Goal: Transaction & Acquisition: Book appointment/travel/reservation

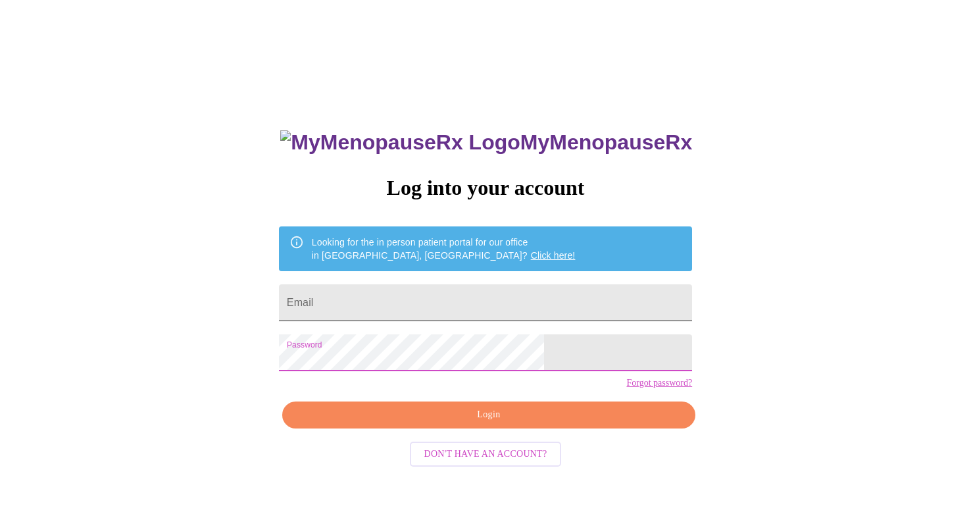
click at [387, 296] on input "Email" at bounding box center [485, 302] width 413 height 37
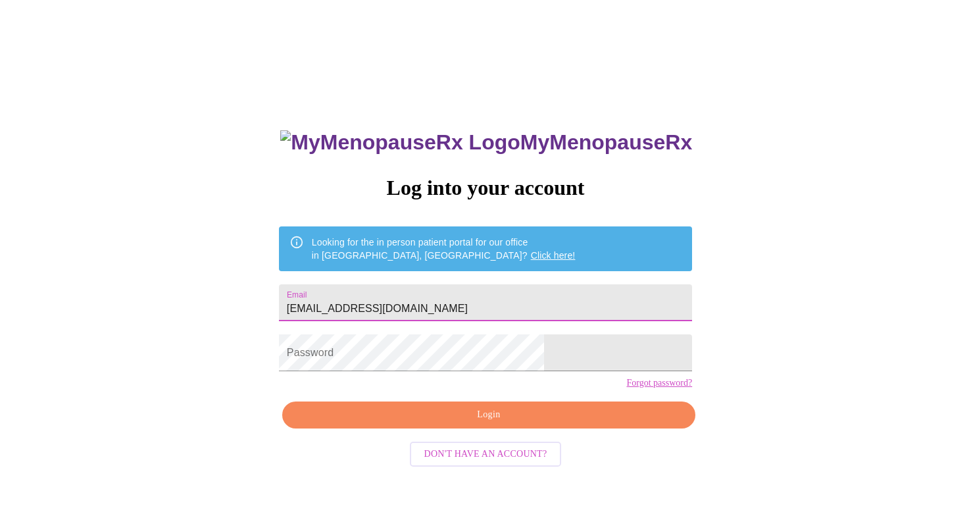
type input "[EMAIL_ADDRESS][DOMAIN_NAME]"
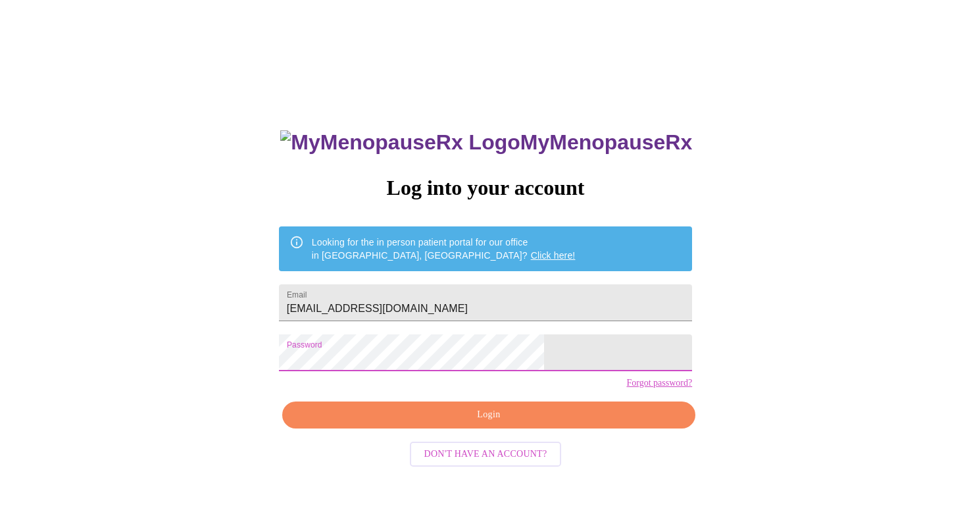
click at [457, 423] on span "Login" at bounding box center [488, 415] width 383 height 16
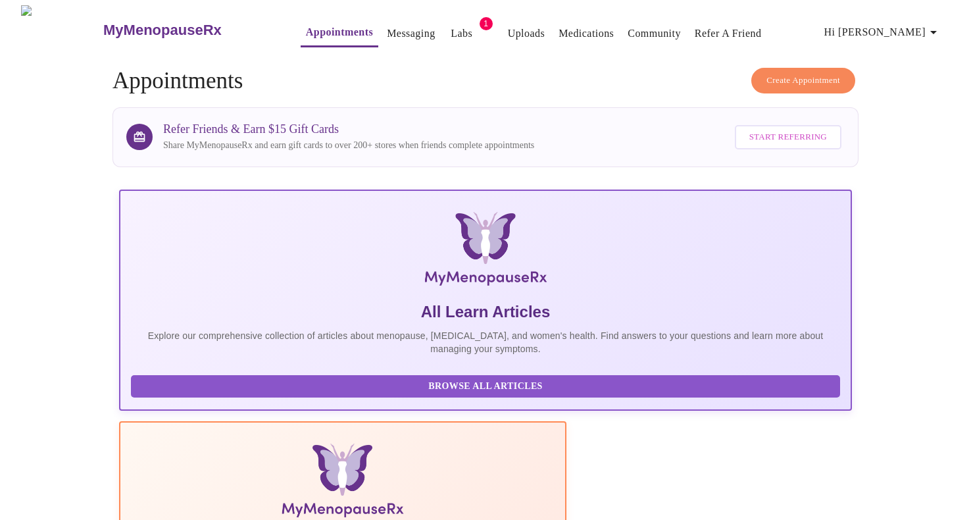
click at [774, 73] on span "Create Appointment" at bounding box center [803, 80] width 74 height 15
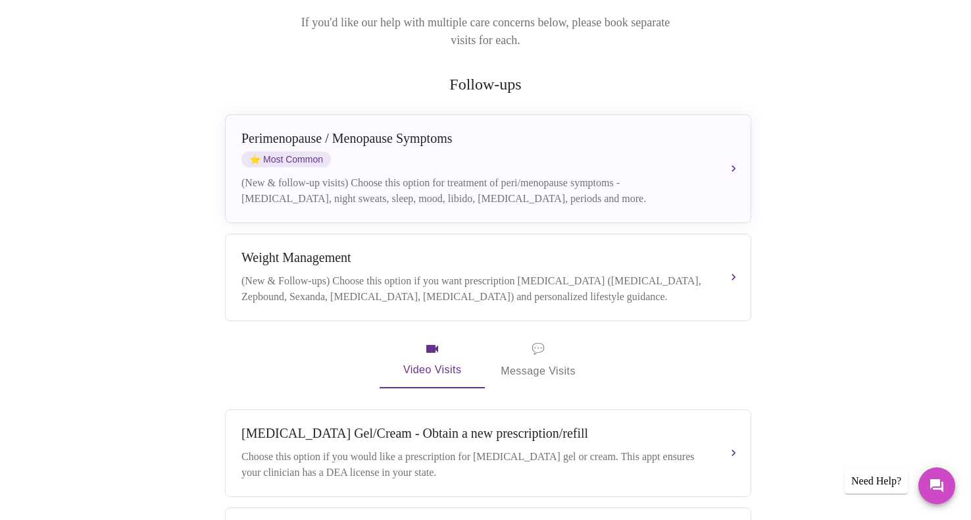
scroll to position [203, 0]
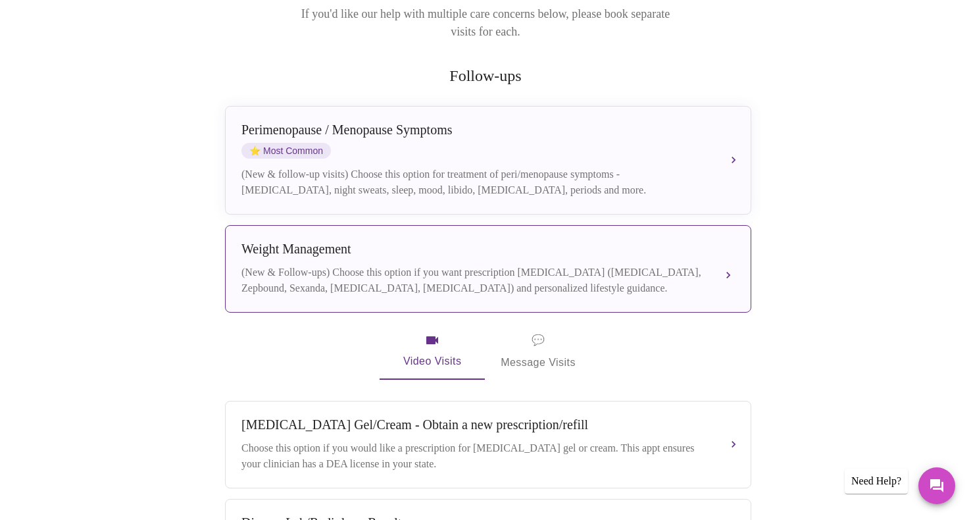
click at [467, 268] on div "(New & Follow-ups) Choose this option if you want prescription [MEDICAL_DATA] (…" at bounding box center [474, 280] width 467 height 32
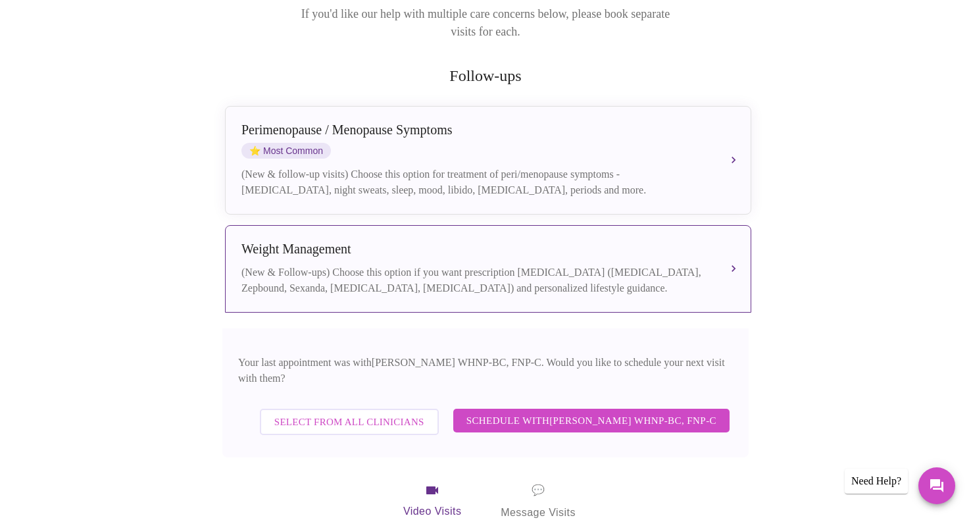
click at [487, 412] on span "Schedule with [PERSON_NAME] WHNP-BC, FNP-C" at bounding box center [591, 420] width 250 height 17
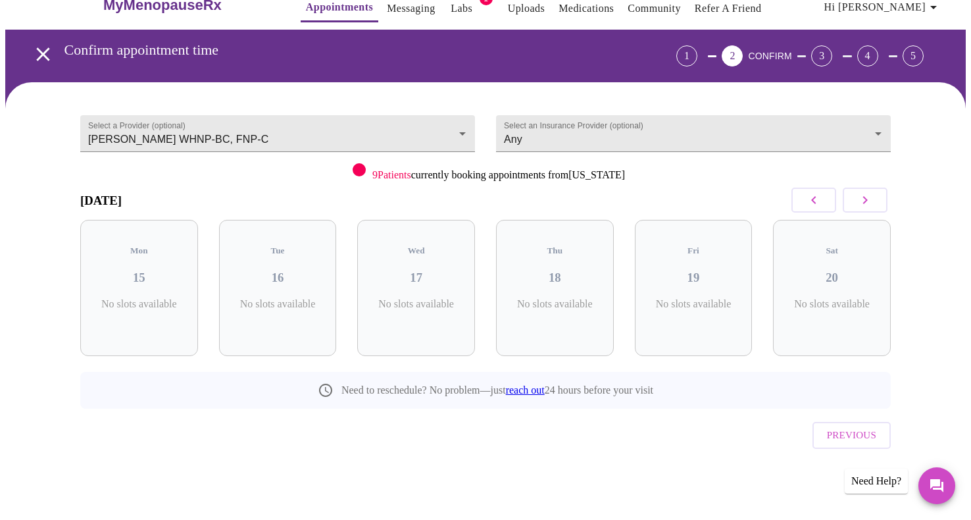
scroll to position [0, 0]
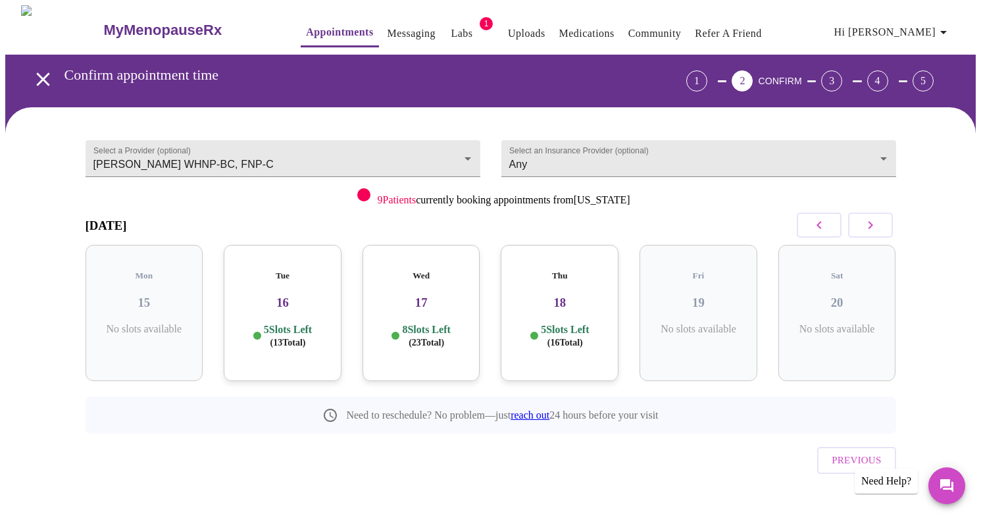
click at [883, 230] on button "button" at bounding box center [870, 224] width 45 height 25
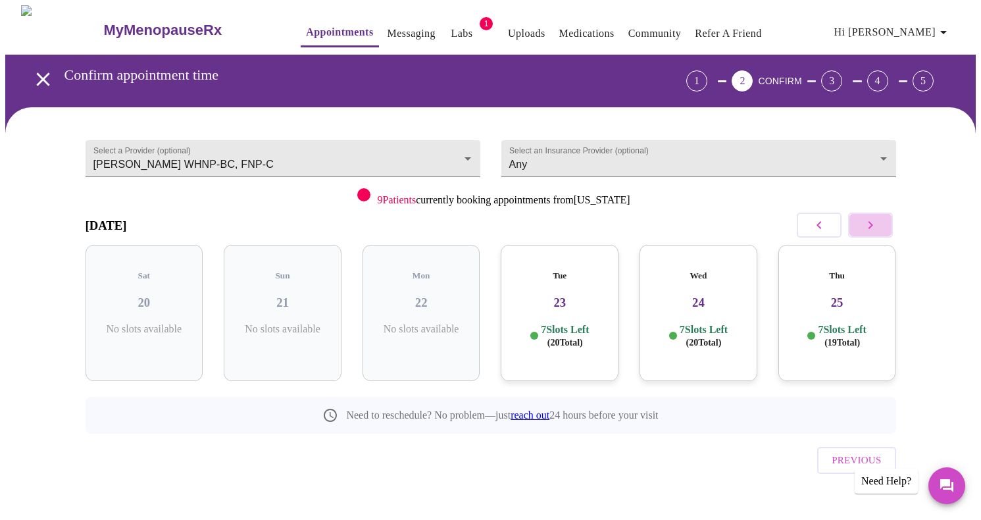
click at [873, 225] on icon "button" at bounding box center [870, 225] width 16 height 16
click at [831, 299] on div "Tue 07 6 Slots Left ( 17 Total)" at bounding box center [837, 313] width 118 height 136
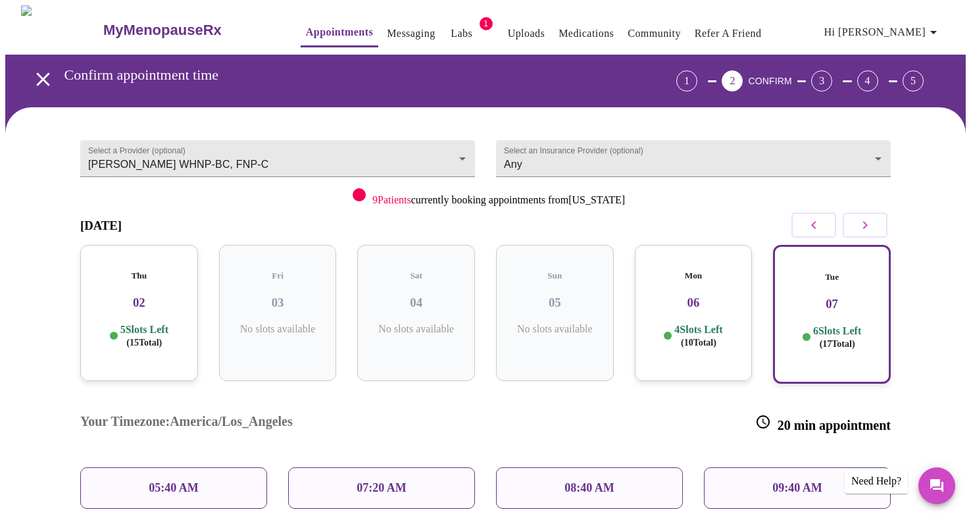
scroll to position [170, 0]
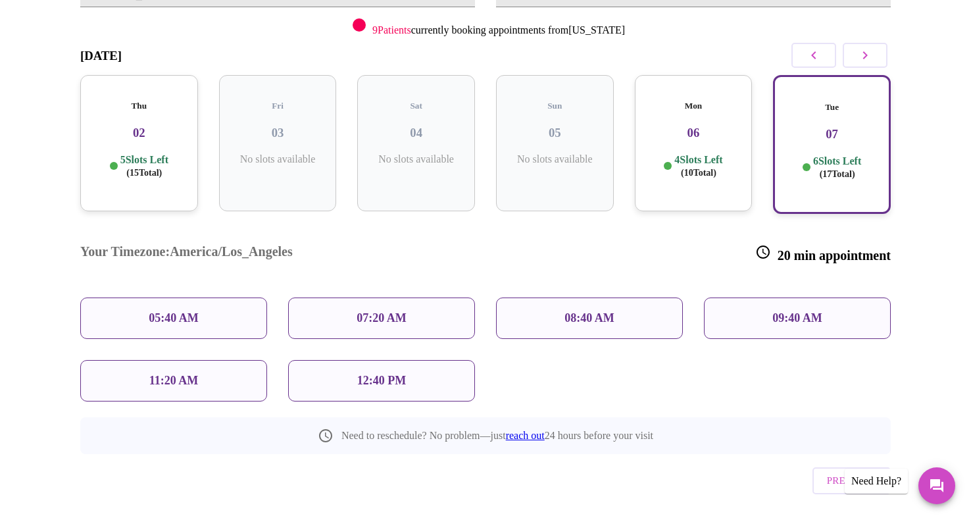
click at [573, 311] on p "08:40 AM" at bounding box center [589, 318] width 50 height 14
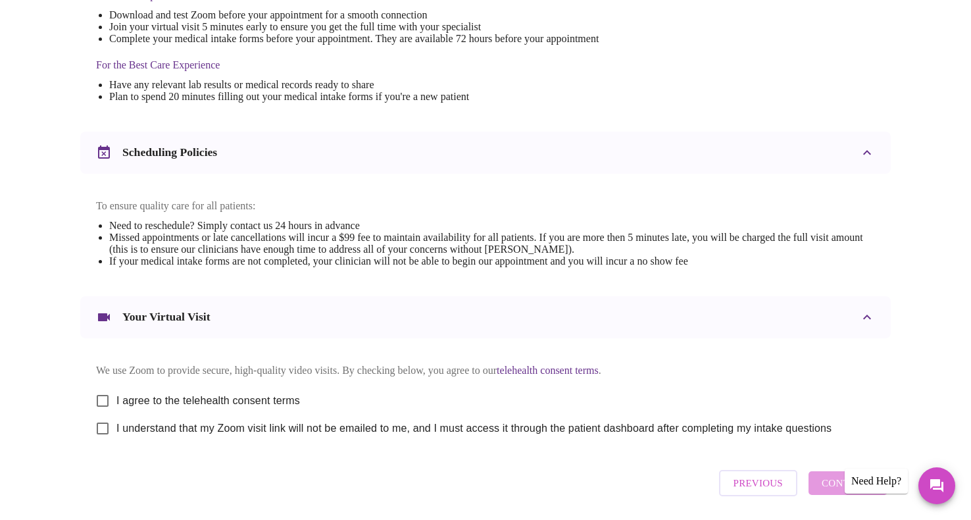
scroll to position [434, 0]
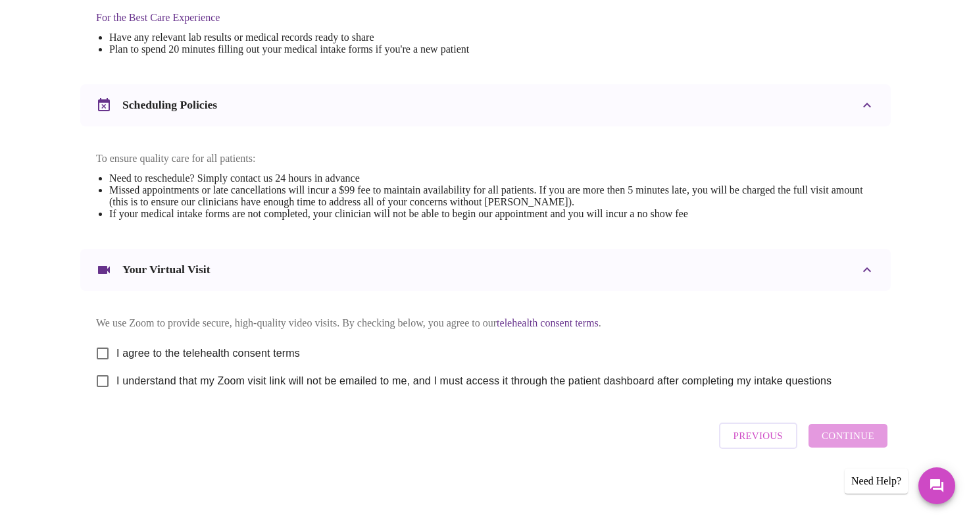
click at [107, 349] on input "I agree to the telehealth consent terms" at bounding box center [103, 353] width 28 height 28
checkbox input "true"
click at [98, 380] on input "I understand that my Zoom visit link will not be emailed to me, and I must acce…" at bounding box center [103, 381] width 28 height 28
checkbox input "true"
click at [825, 433] on span "Continue" at bounding box center [848, 435] width 53 height 17
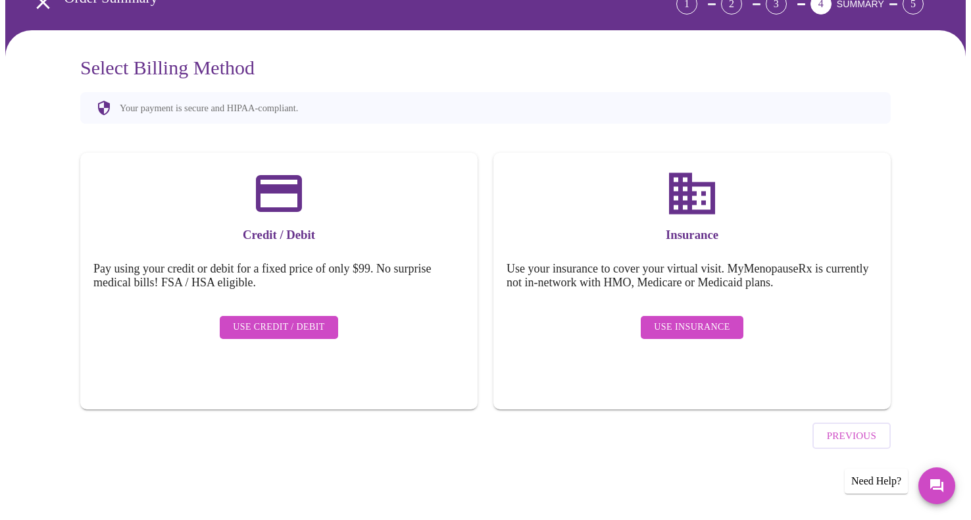
scroll to position [40, 0]
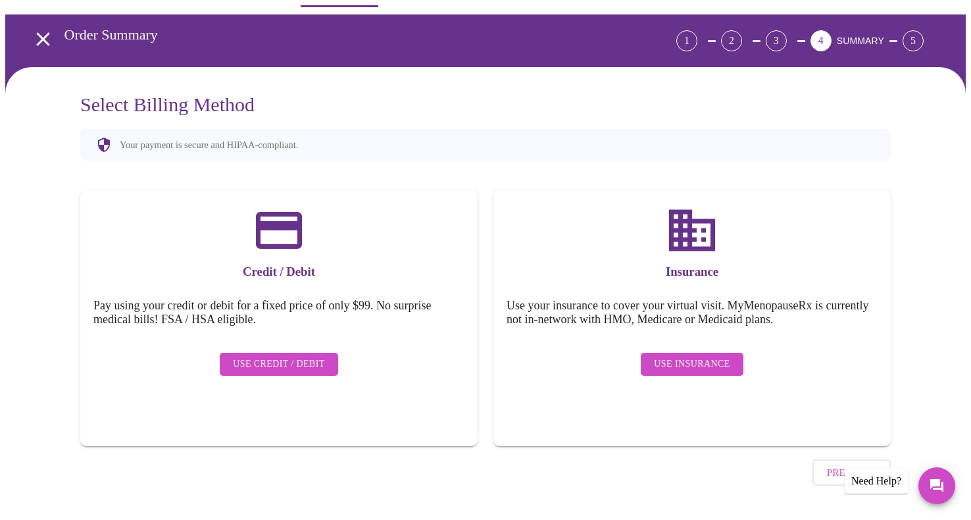
click at [717, 357] on span "Use Insurance" at bounding box center [692, 364] width 76 height 16
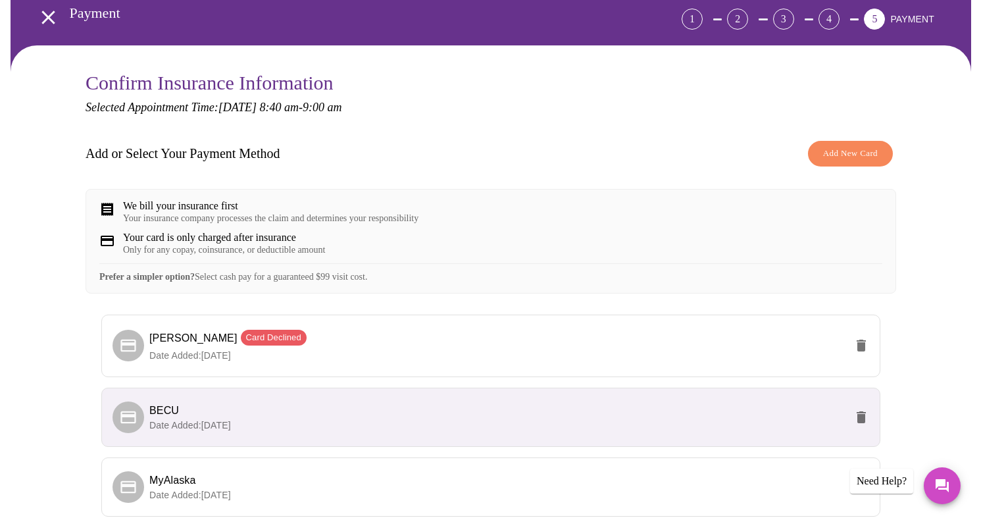
scroll to position [195, 0]
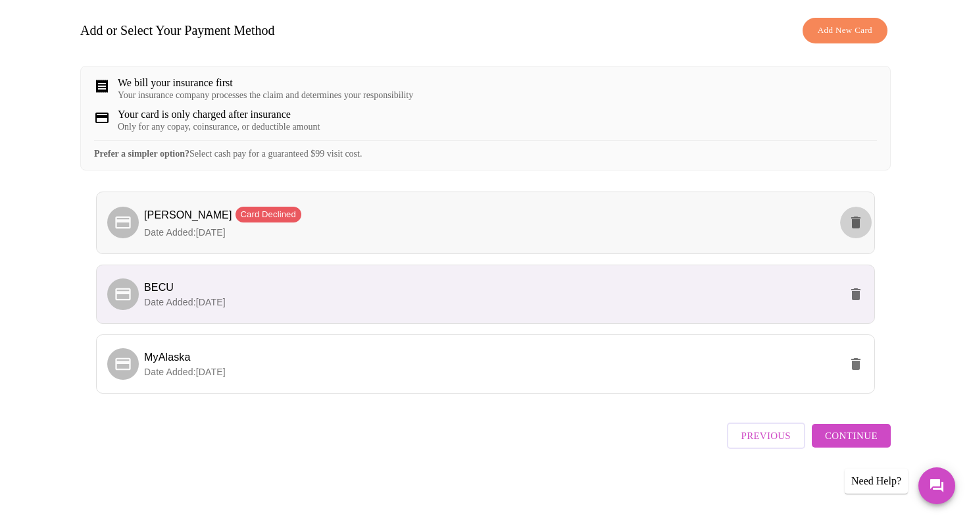
click at [857, 228] on icon "delete" at bounding box center [855, 222] width 9 height 12
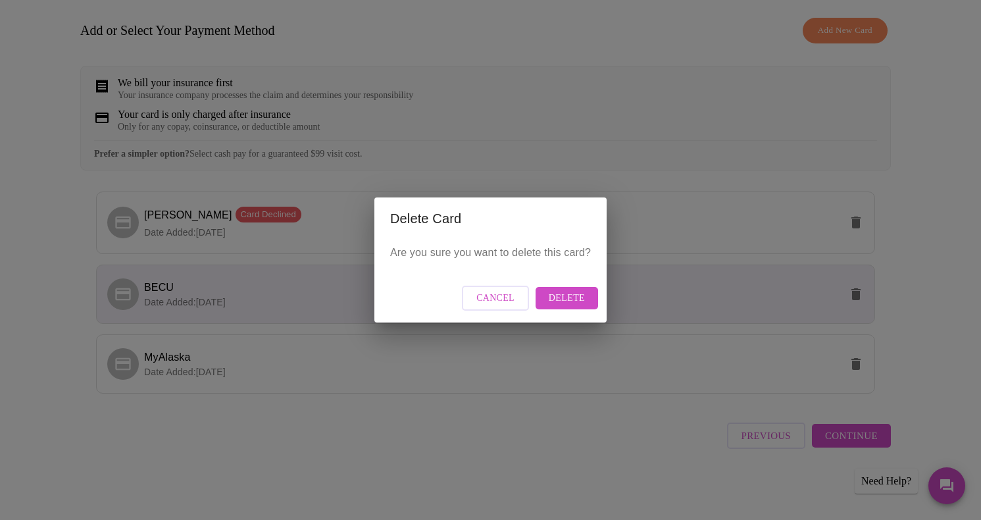
click at [573, 298] on span "Delete" at bounding box center [567, 298] width 36 height 16
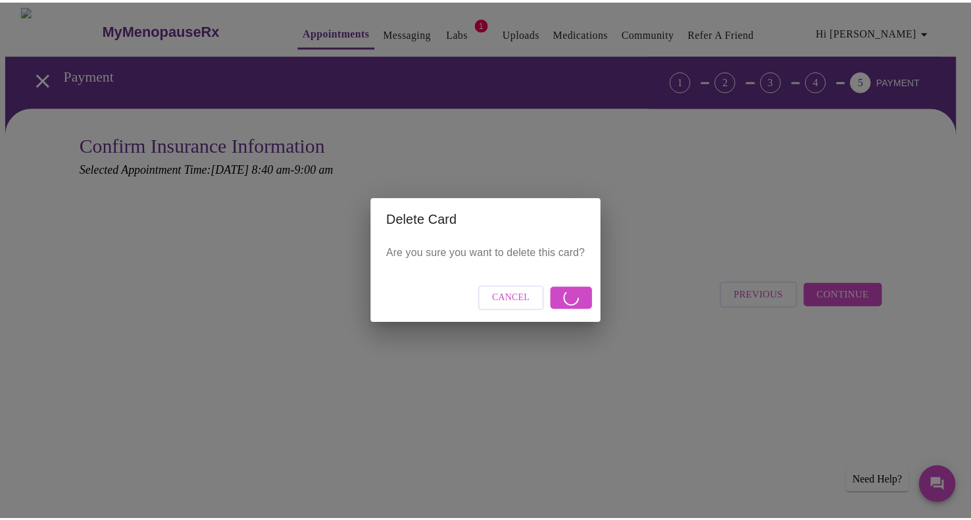
scroll to position [0, 0]
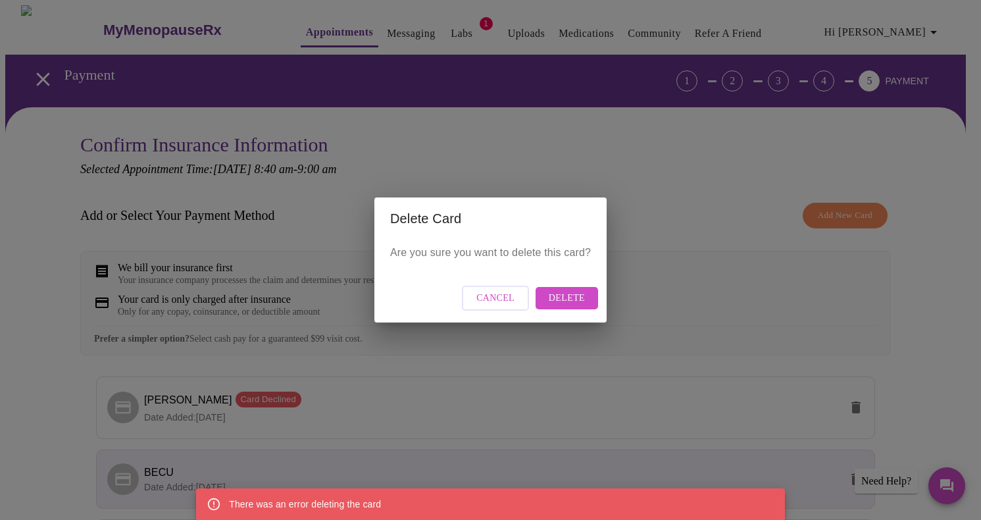
click at [637, 189] on div "Delete Card Are you sure you want to delete this card? Cancel Delete" at bounding box center [490, 260] width 981 height 520
click at [499, 301] on span "Cancel" at bounding box center [495, 298] width 38 height 16
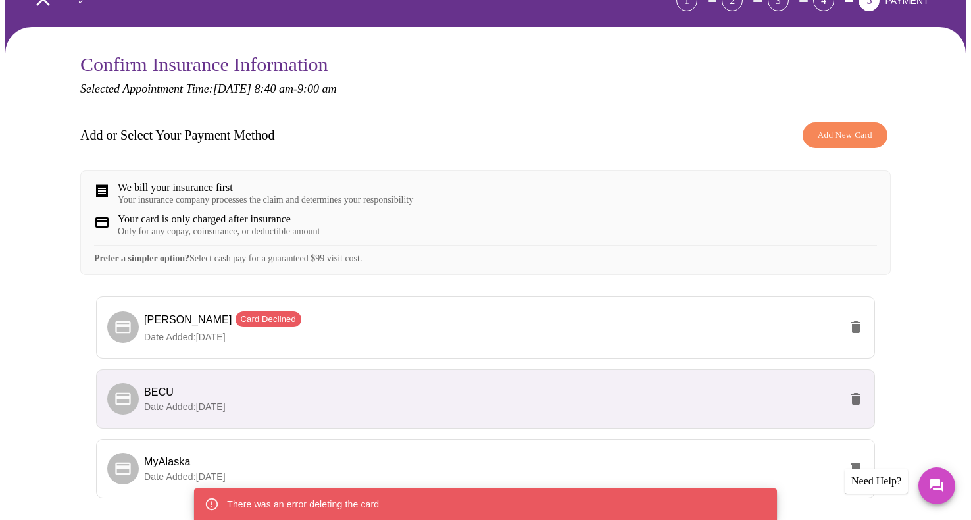
scroll to position [195, 0]
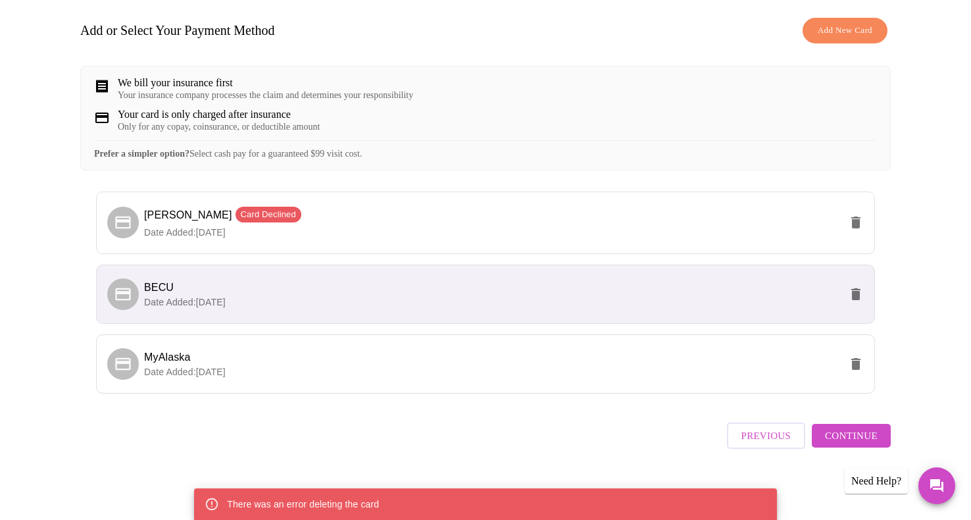
click at [837, 439] on span "Continue" at bounding box center [851, 435] width 53 height 17
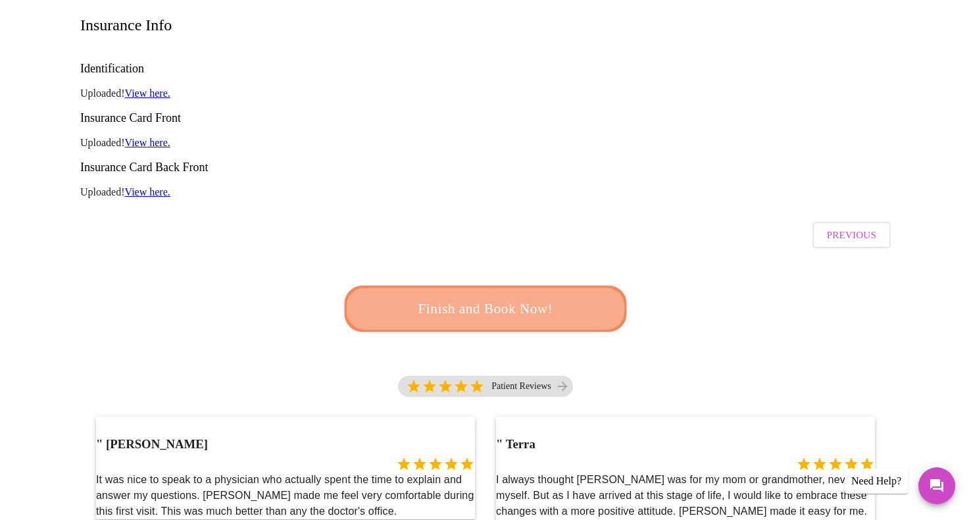
click at [491, 296] on span "Finish and Book Now!" at bounding box center [485, 308] width 253 height 25
